Goal: Task Accomplishment & Management: Manage account settings

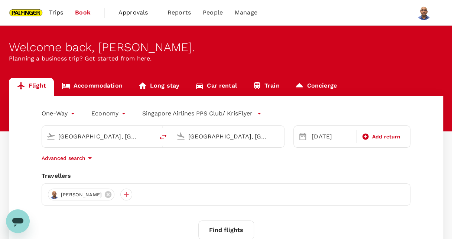
click at [60, 13] on span "Trips" at bounding box center [56, 12] width 14 height 9
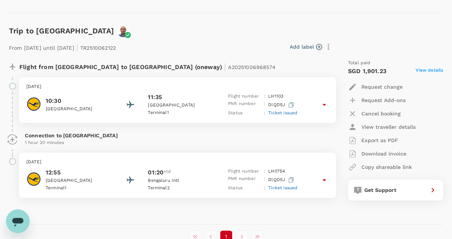
scroll to position [303, 0]
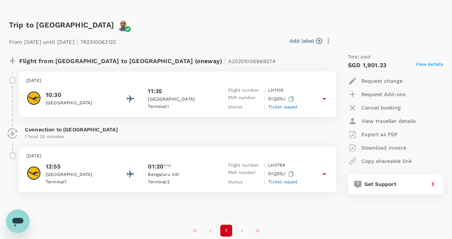
click at [276, 182] on span "Ticket issued" at bounding box center [282, 181] width 29 height 5
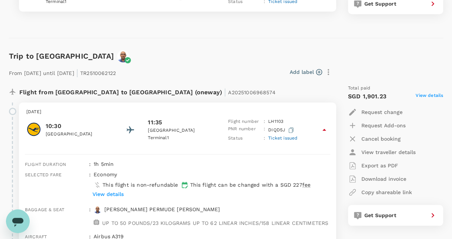
scroll to position [268, 0]
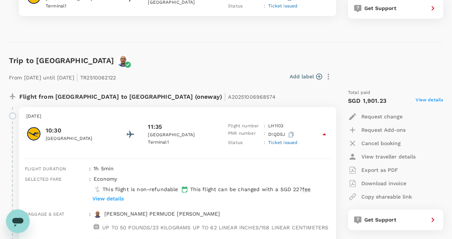
click at [385, 116] on p "Request change" at bounding box center [382, 116] width 41 height 7
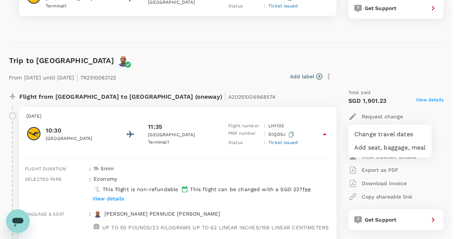
click at [434, 116] on div at bounding box center [229, 119] width 458 height 239
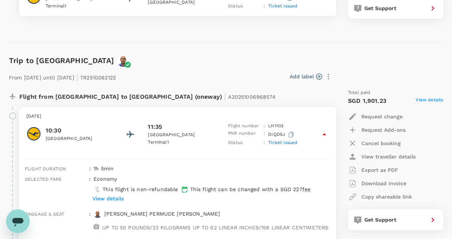
click at [392, 144] on p "Cancel booking" at bounding box center [381, 143] width 39 height 7
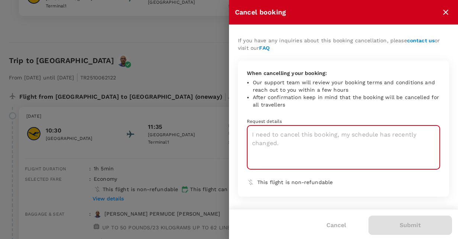
click at [271, 139] on textarea at bounding box center [343, 148] width 193 height 44
type textarea "h"
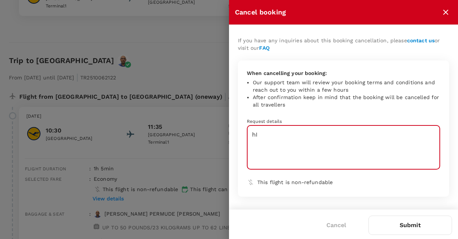
type textarea "h"
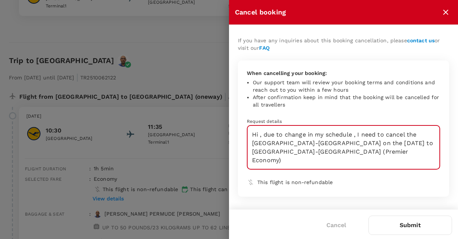
click at [359, 143] on textarea "Hi , due to change in my schedule , I need to cancel the [GEOGRAPHIC_DATA]-[GEO…" at bounding box center [343, 148] width 193 height 44
click at [369, 149] on textarea "Hi , due to change in my schedule , I need to cancel the [GEOGRAPHIC_DATA]-[GEO…" at bounding box center [343, 148] width 193 height 44
click at [369, 151] on textarea "Hi , due to change in my schedule , I need to cancel the [GEOGRAPHIC_DATA]-[GEO…" at bounding box center [343, 148] width 193 height 44
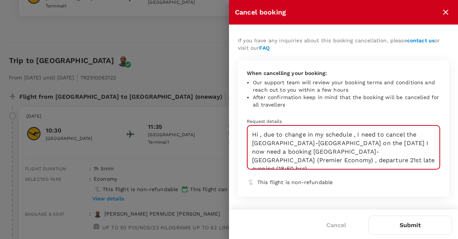
click at [404, 153] on textarea "Hi , due to change in my schedule , I need to cancel the [GEOGRAPHIC_DATA]-[GEO…" at bounding box center [343, 148] width 193 height 44
click at [350, 161] on textarea "Hi , due to change in my schedule , I need to cancel the [GEOGRAPHIC_DATA]-[GEO…" at bounding box center [343, 148] width 193 height 44
click at [285, 137] on textarea "Hi , due to change in my schedule , I need to cancel the [GEOGRAPHIC_DATA]-[GEO…" at bounding box center [343, 148] width 193 height 44
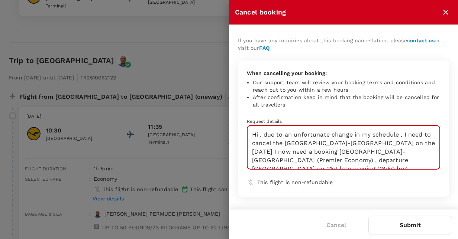
type textarea "Hi , due to an unfortunate change in my schedule , I need to cancel the [GEOGRA…"
click at [410, 229] on button "Submit" at bounding box center [410, 225] width 84 height 19
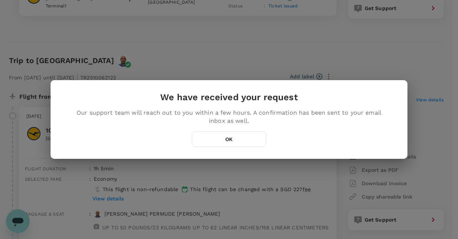
click at [242, 143] on button "OK" at bounding box center [229, 140] width 74 height 16
